Goal: Information Seeking & Learning: Learn about a topic

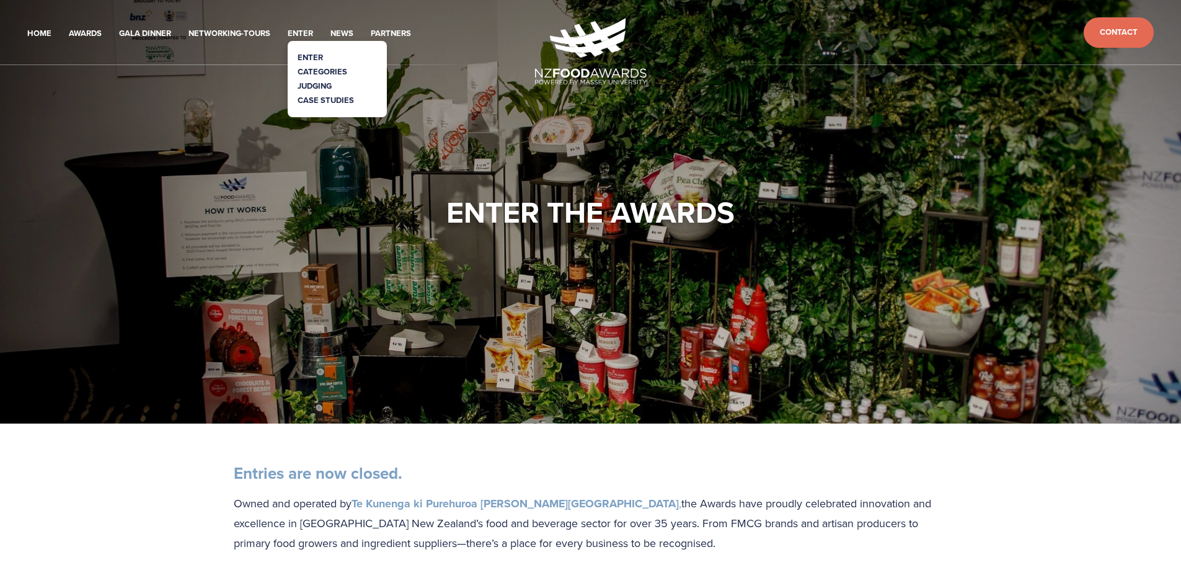
click at [317, 72] on link "Categories" at bounding box center [323, 72] width 50 height 12
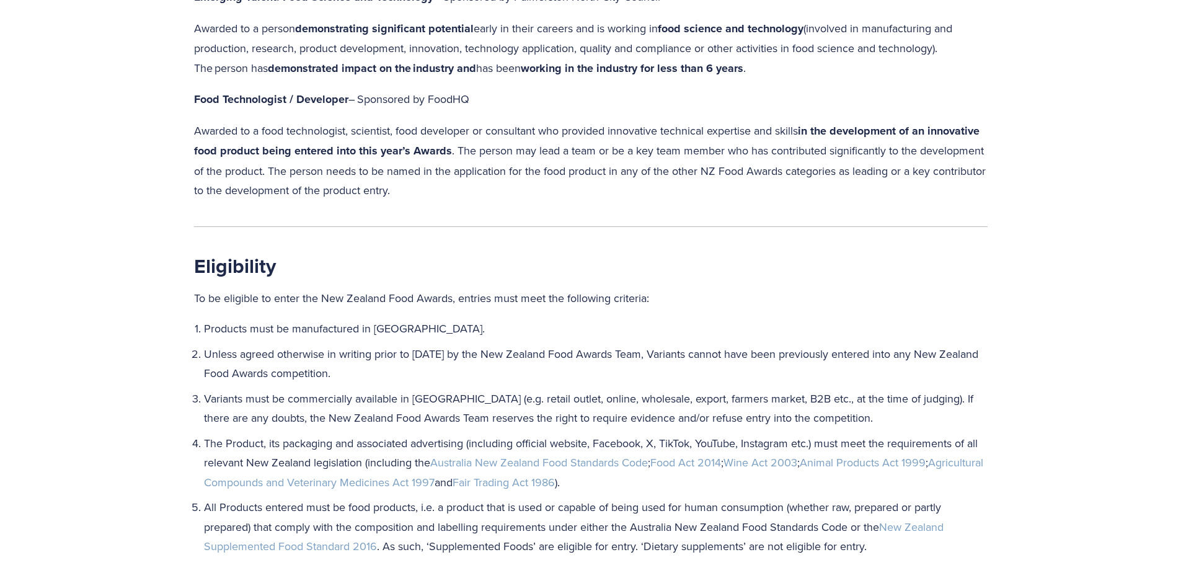
scroll to position [1240, 0]
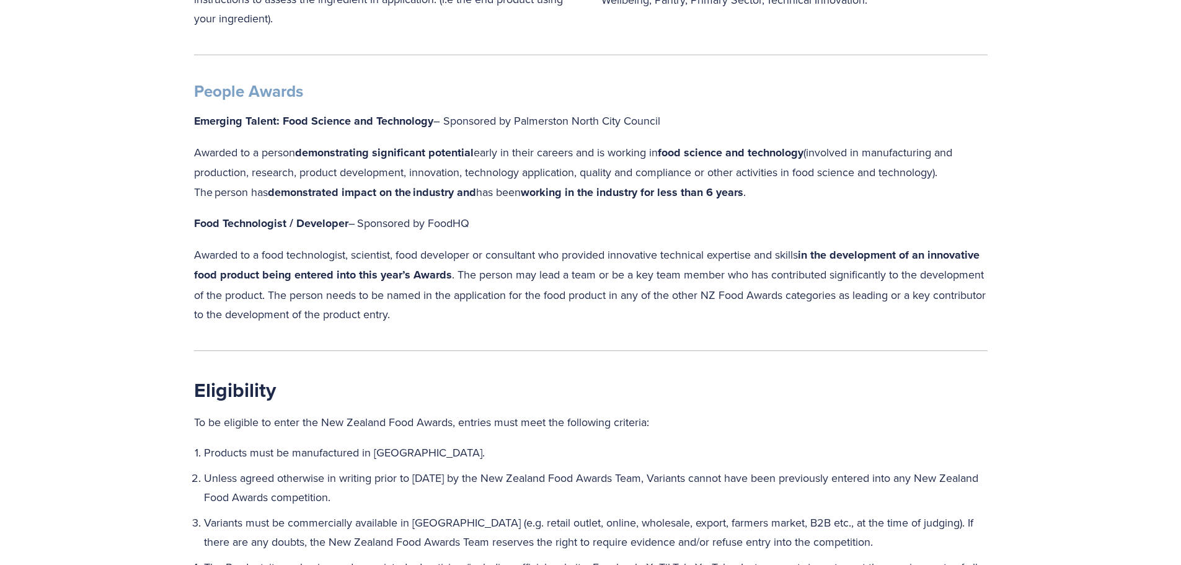
drag, startPoint x: 498, startPoint y: 322, endPoint x: 511, endPoint y: 273, distance: 50.5
click at [511, 273] on p "Awarded to a food technologist, scientist, food developer or consultant who pro…" at bounding box center [590, 284] width 793 height 79
copy p "The person may lead a team or be a key team member who has contributed signific…"
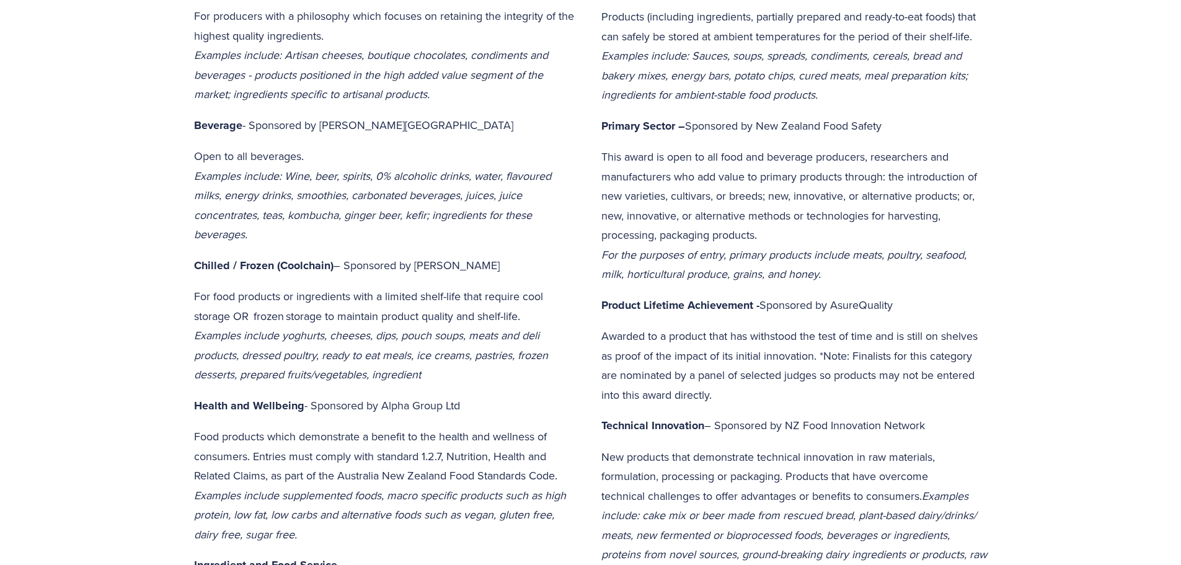
scroll to position [0, 0]
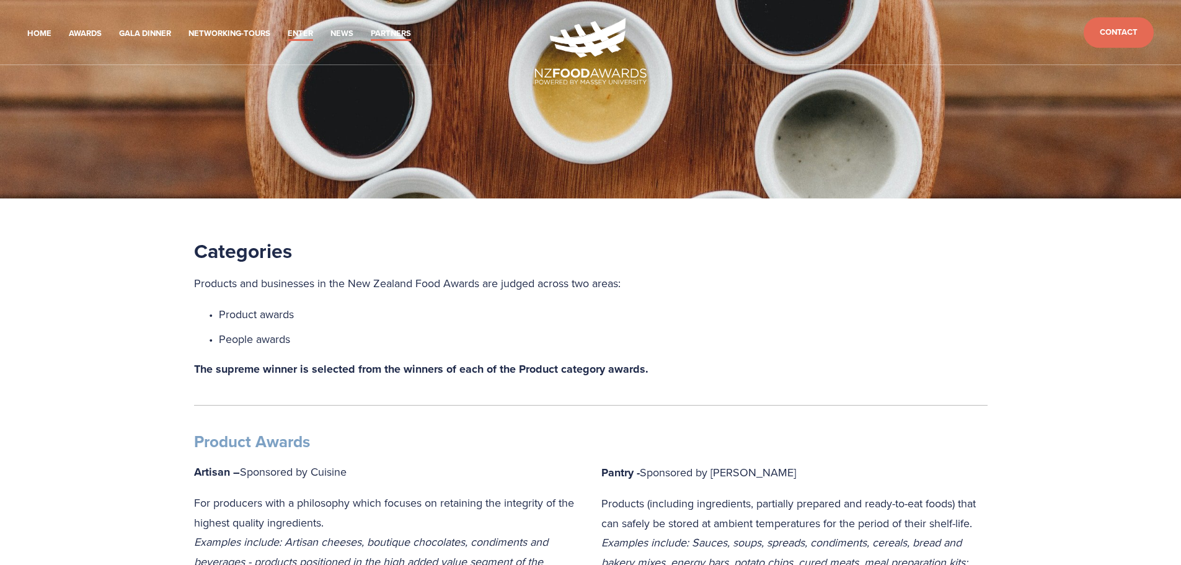
click at [384, 32] on link "Partners" at bounding box center [391, 34] width 40 height 14
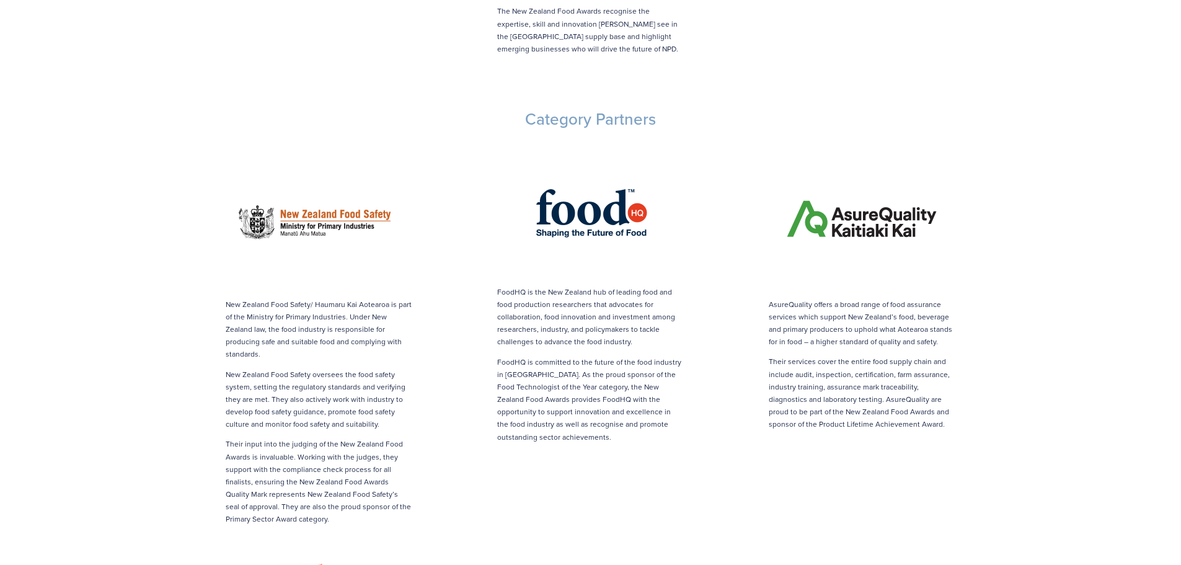
scroll to position [1240, 0]
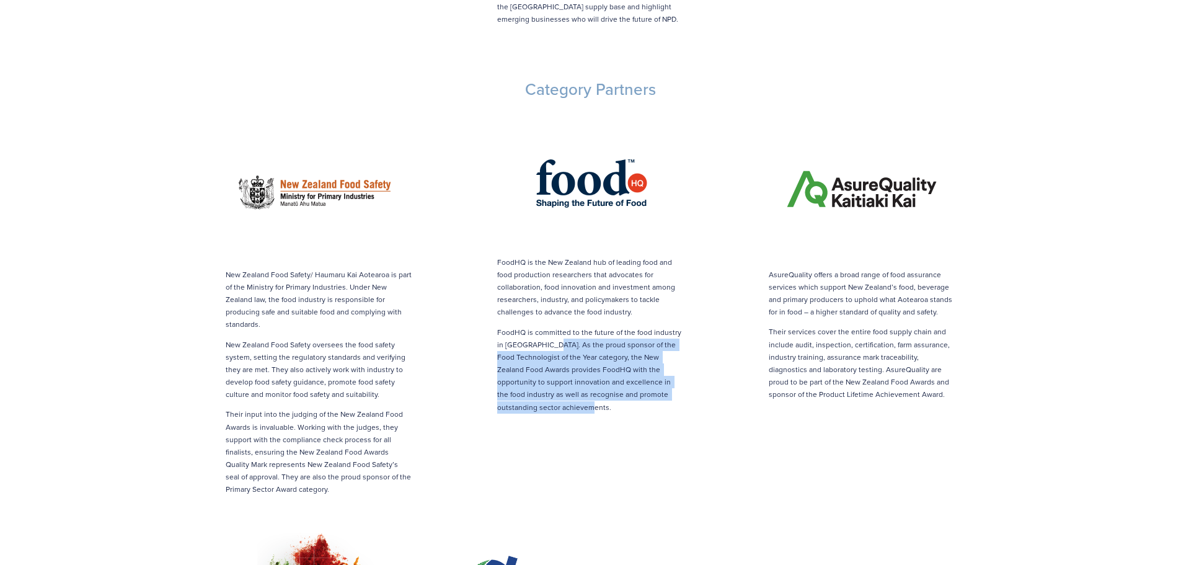
drag, startPoint x: 554, startPoint y: 386, endPoint x: 552, endPoint y: 322, distance: 63.9
click at [552, 326] on p "FoodHQ is committed to the future of the food industry in [GEOGRAPHIC_DATA]. As…" at bounding box center [590, 369] width 186 height 87
copy p "As the proud sponsor of the Food Technologist of the Year category, the New Zea…"
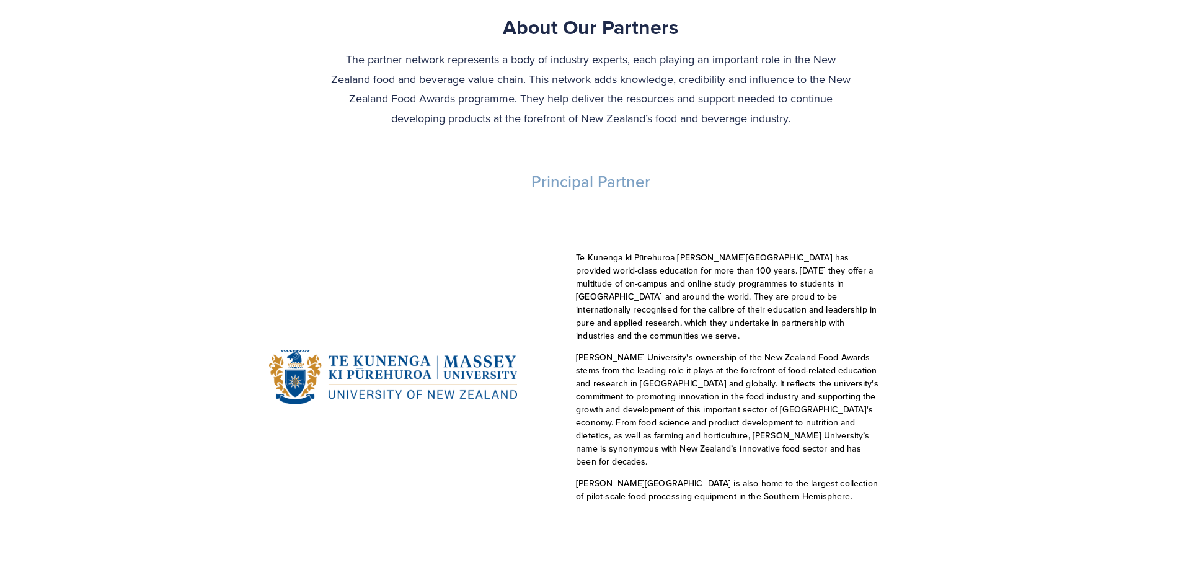
scroll to position [0, 0]
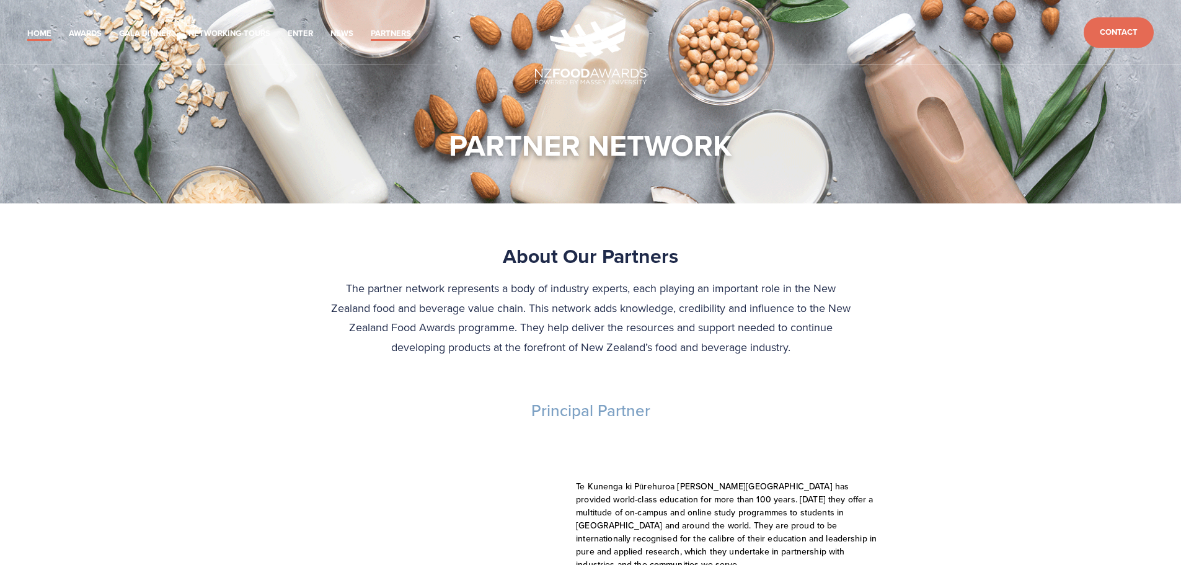
click at [34, 28] on link "Home" at bounding box center [39, 34] width 24 height 14
